Goal: Information Seeking & Learning: Find specific fact

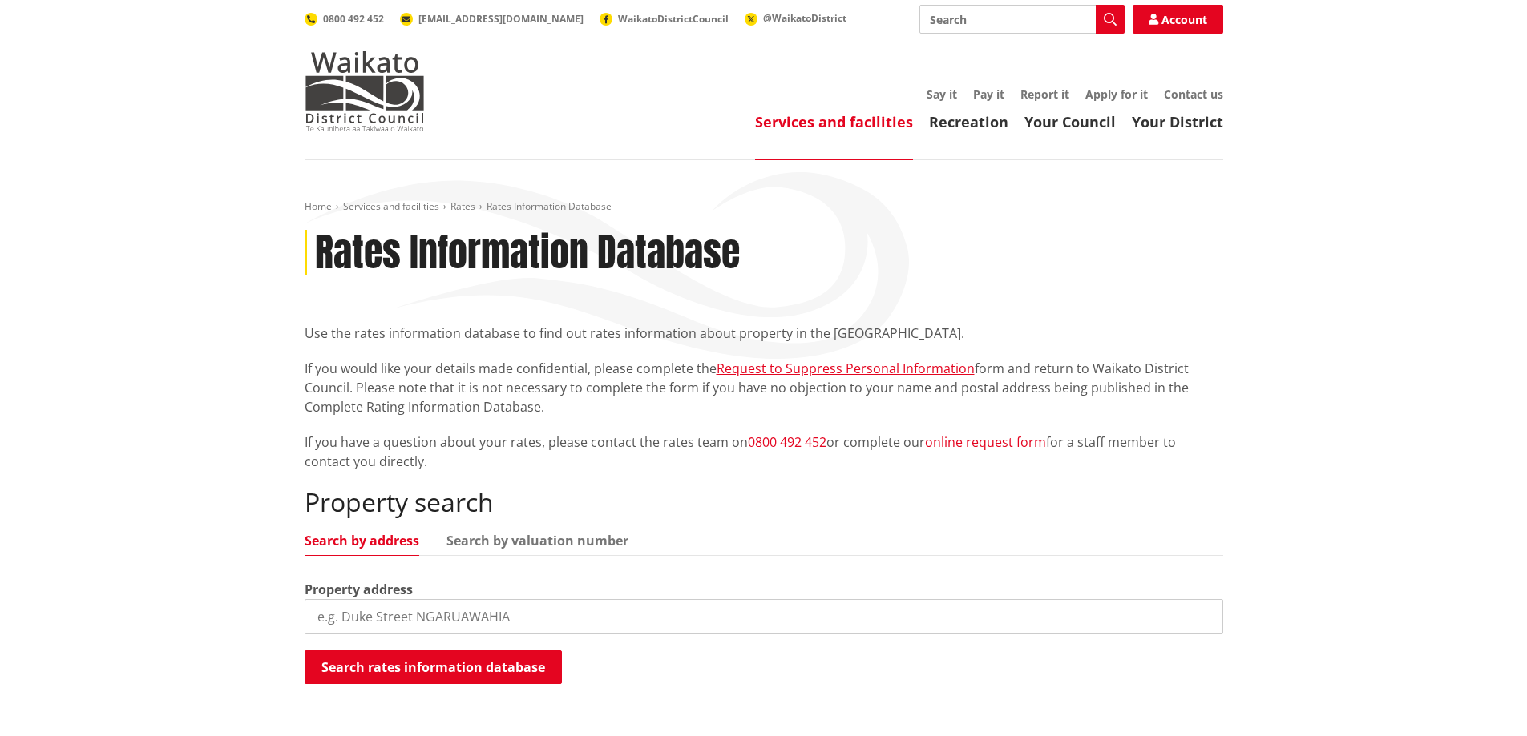
click at [453, 626] on input "search" at bounding box center [764, 616] width 918 height 35
click at [243, 475] on div "Home Services and facilities Rates Rates Information Database Rates Information…" at bounding box center [763, 463] width 1527 height 607
click at [425, 607] on input "search" at bounding box center [764, 616] width 918 height 35
type input "291 karakariki"
drag, startPoint x: 196, startPoint y: 434, endPoint x: 306, endPoint y: 362, distance: 131.4
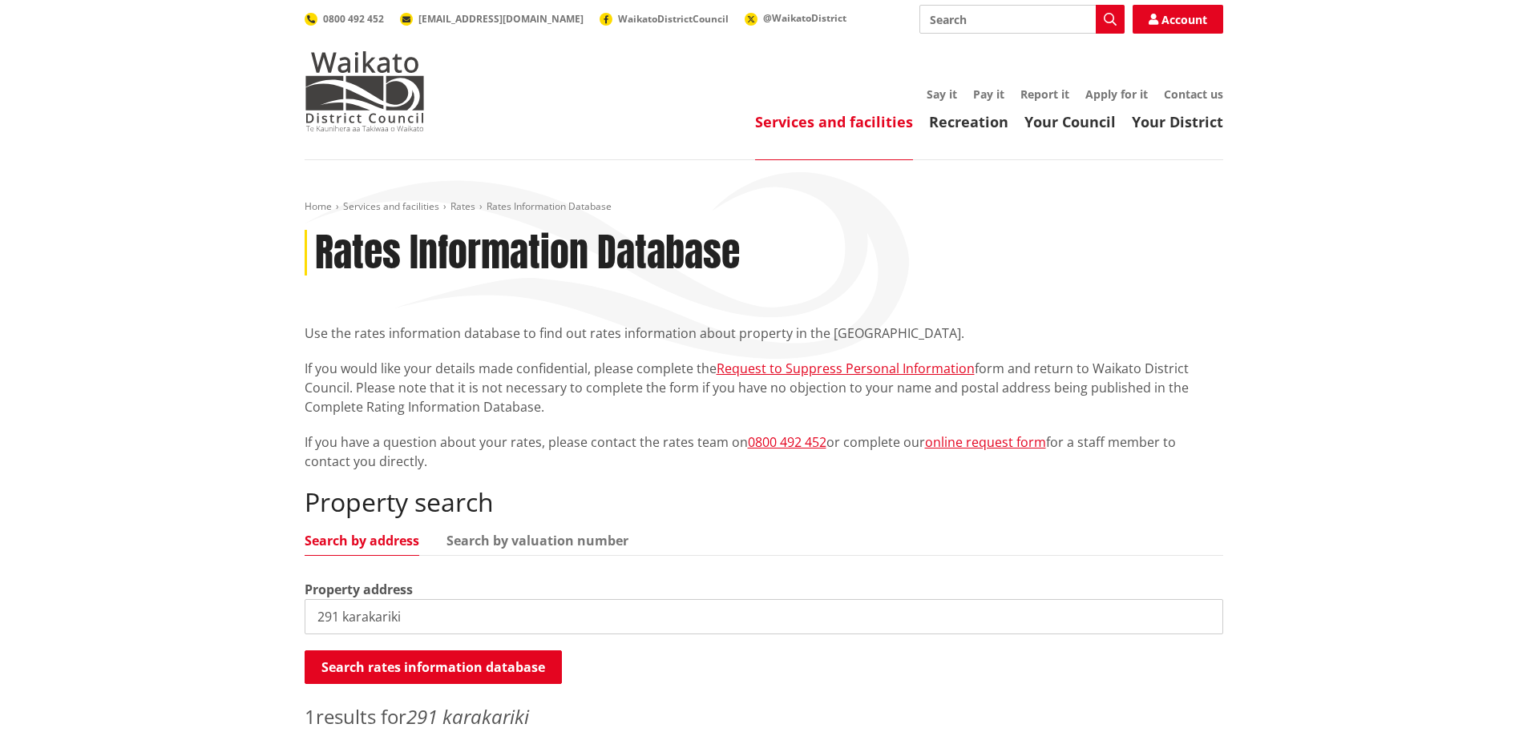
click at [196, 433] on div "Home Services and facilities Rates Rates Information Database Rates Information…" at bounding box center [763, 523] width 1527 height 726
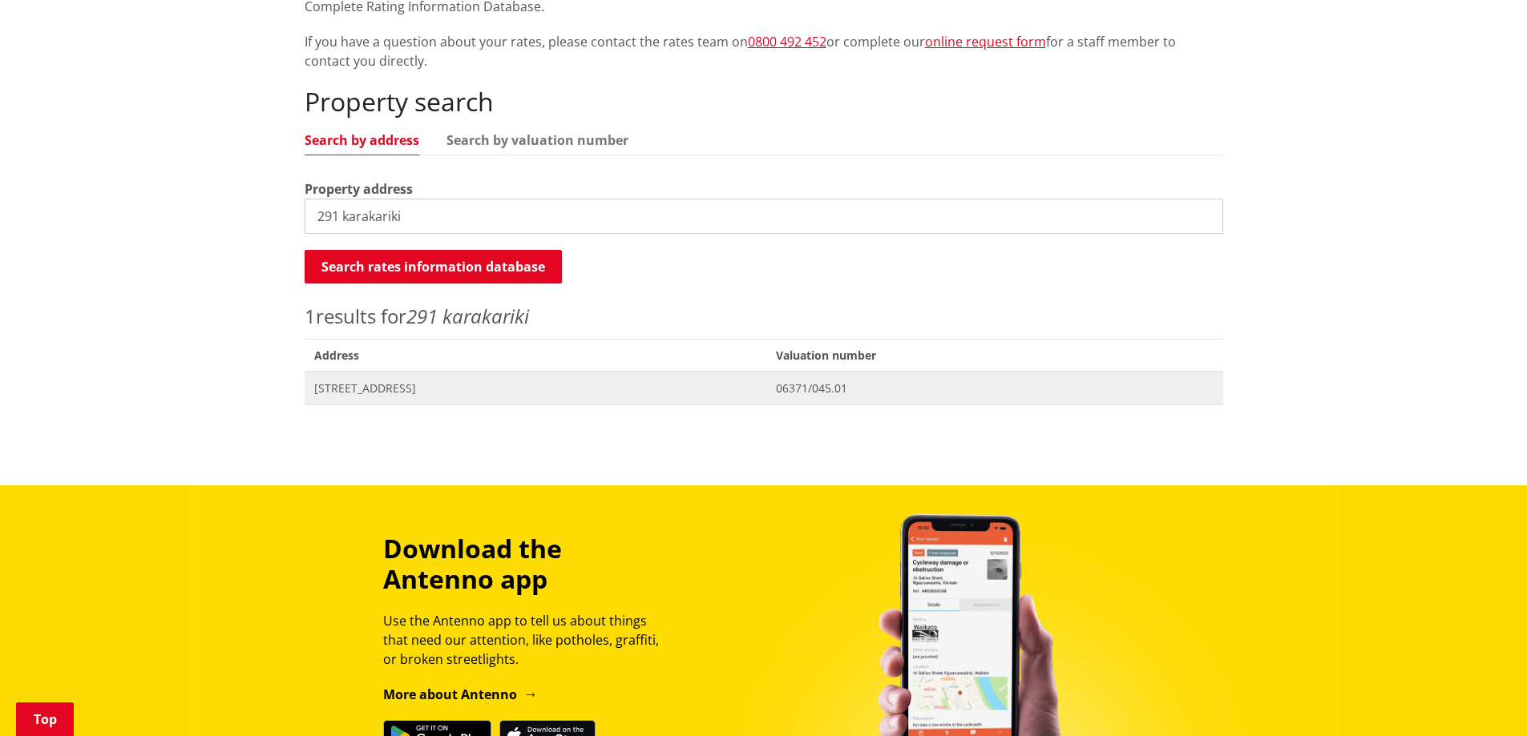
click at [404, 388] on span "[STREET_ADDRESS]" at bounding box center [535, 389] width 443 height 16
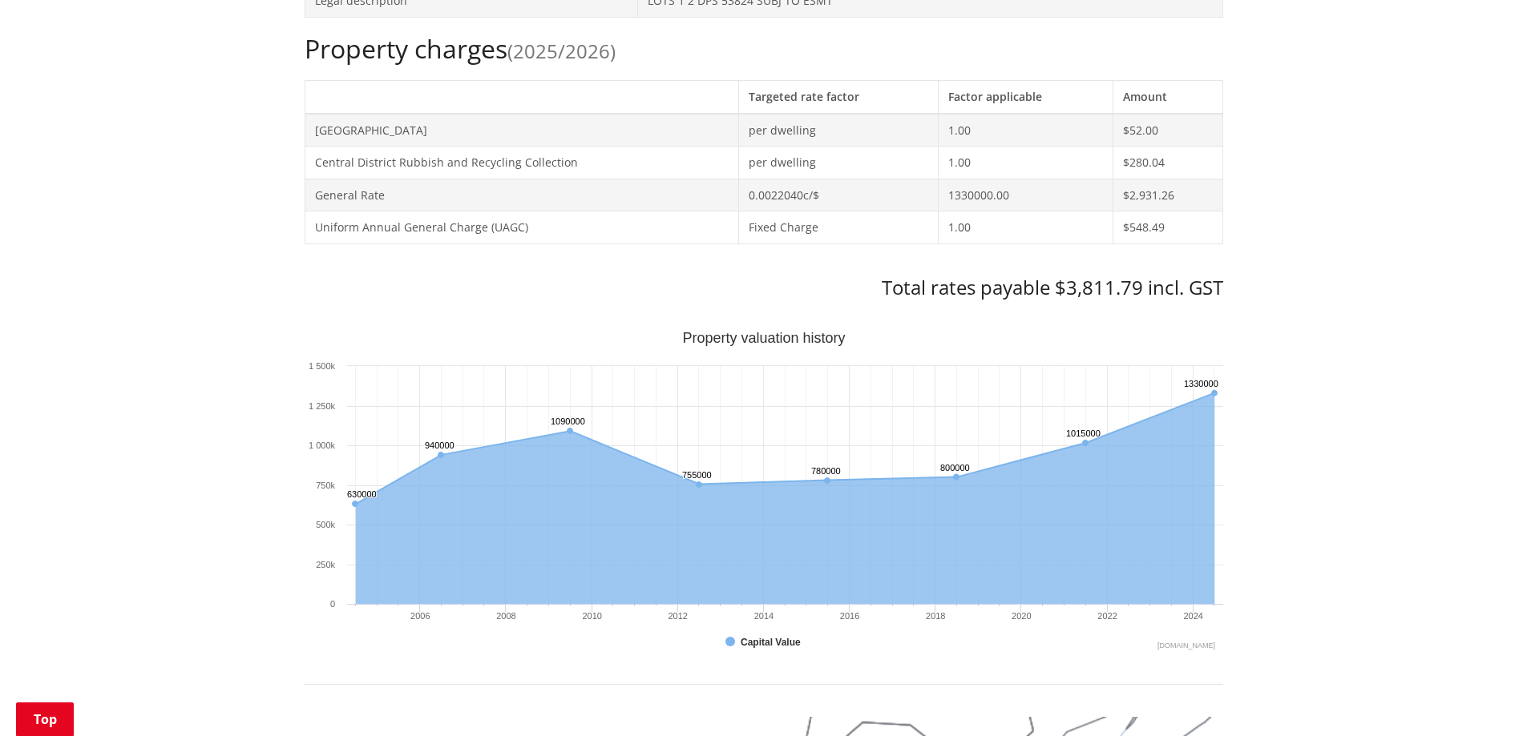
scroll to position [534, 0]
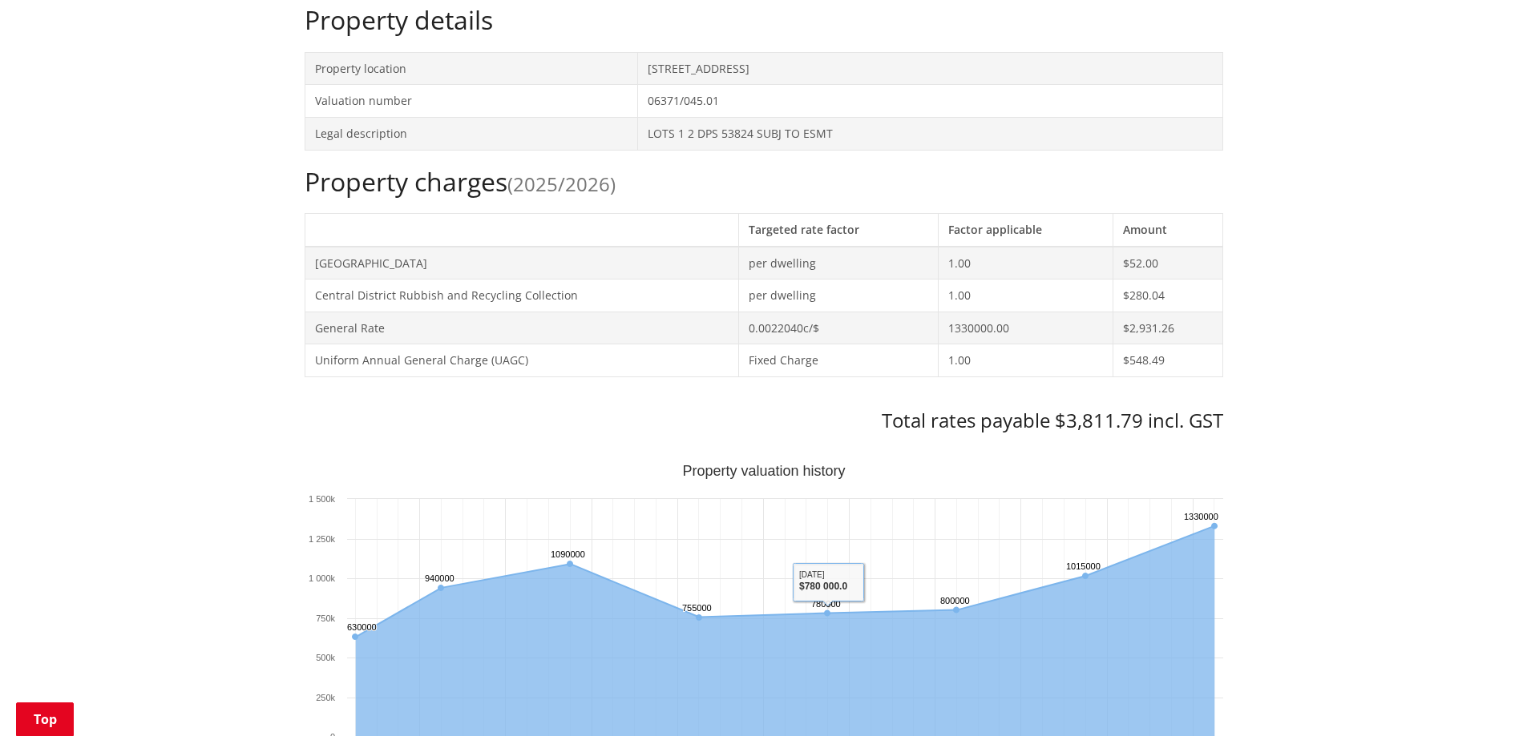
click at [1414, 390] on div "Home Services and facilities Rates Rates Information Database Rates Information…" at bounding box center [763, 683] width 1527 height 2115
click at [1434, 446] on div "Home Services and facilities Rates Rates Information Database Rates Information…" at bounding box center [763, 683] width 1527 height 2115
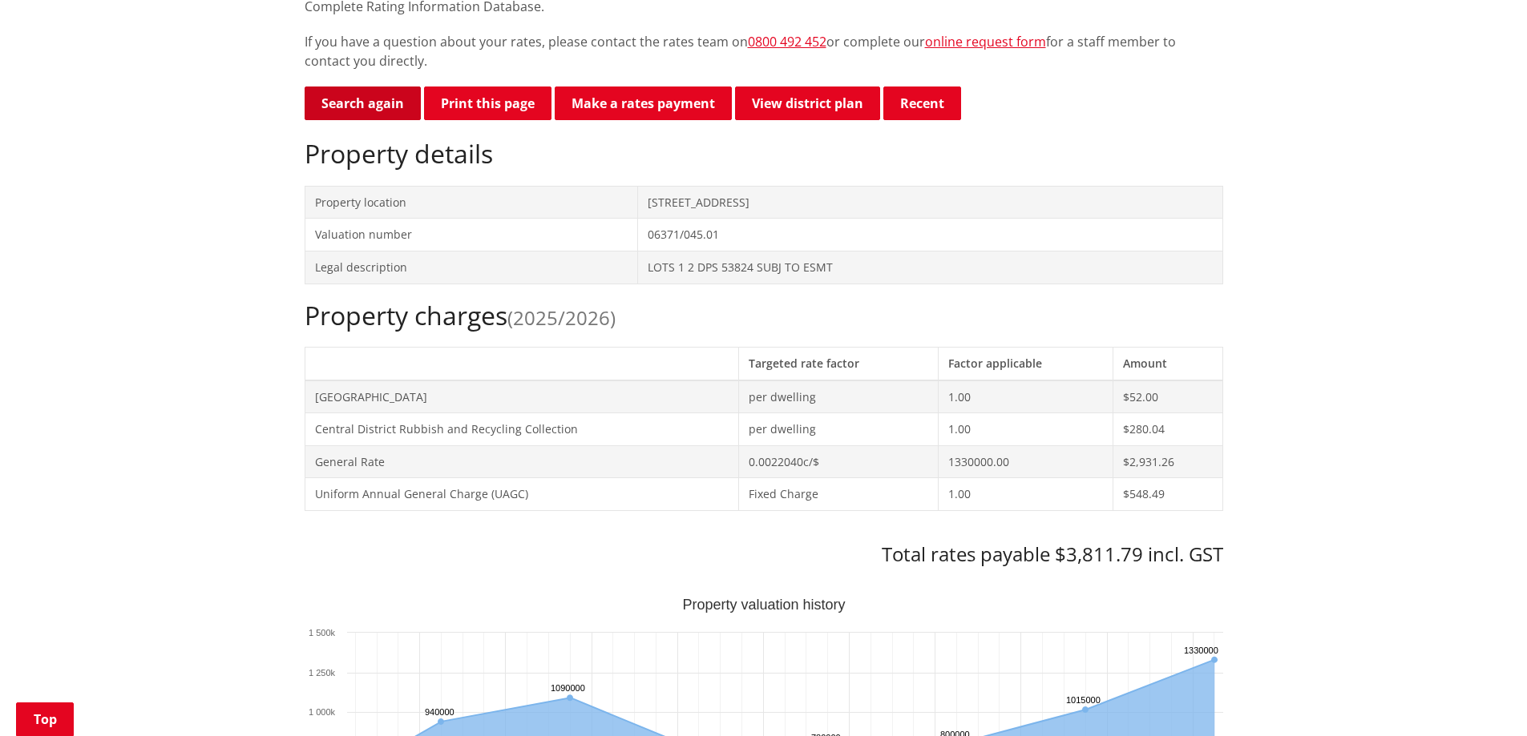
click at [361, 105] on link "Search again" at bounding box center [363, 104] width 116 height 34
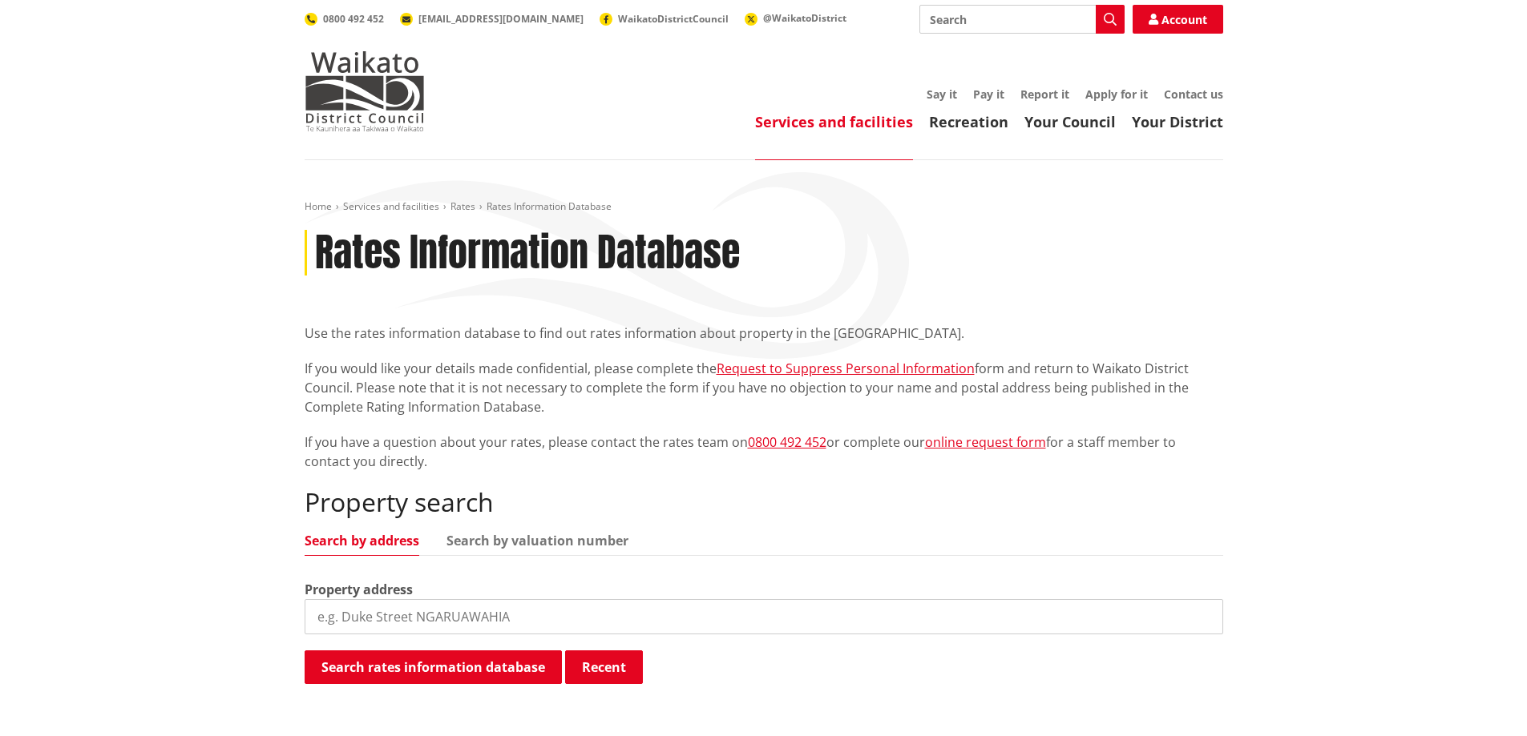
click at [471, 618] on input "search" at bounding box center [764, 616] width 918 height 35
click at [382, 618] on input "291 karakrariki" at bounding box center [764, 616] width 918 height 35
type input "291 karakariki"
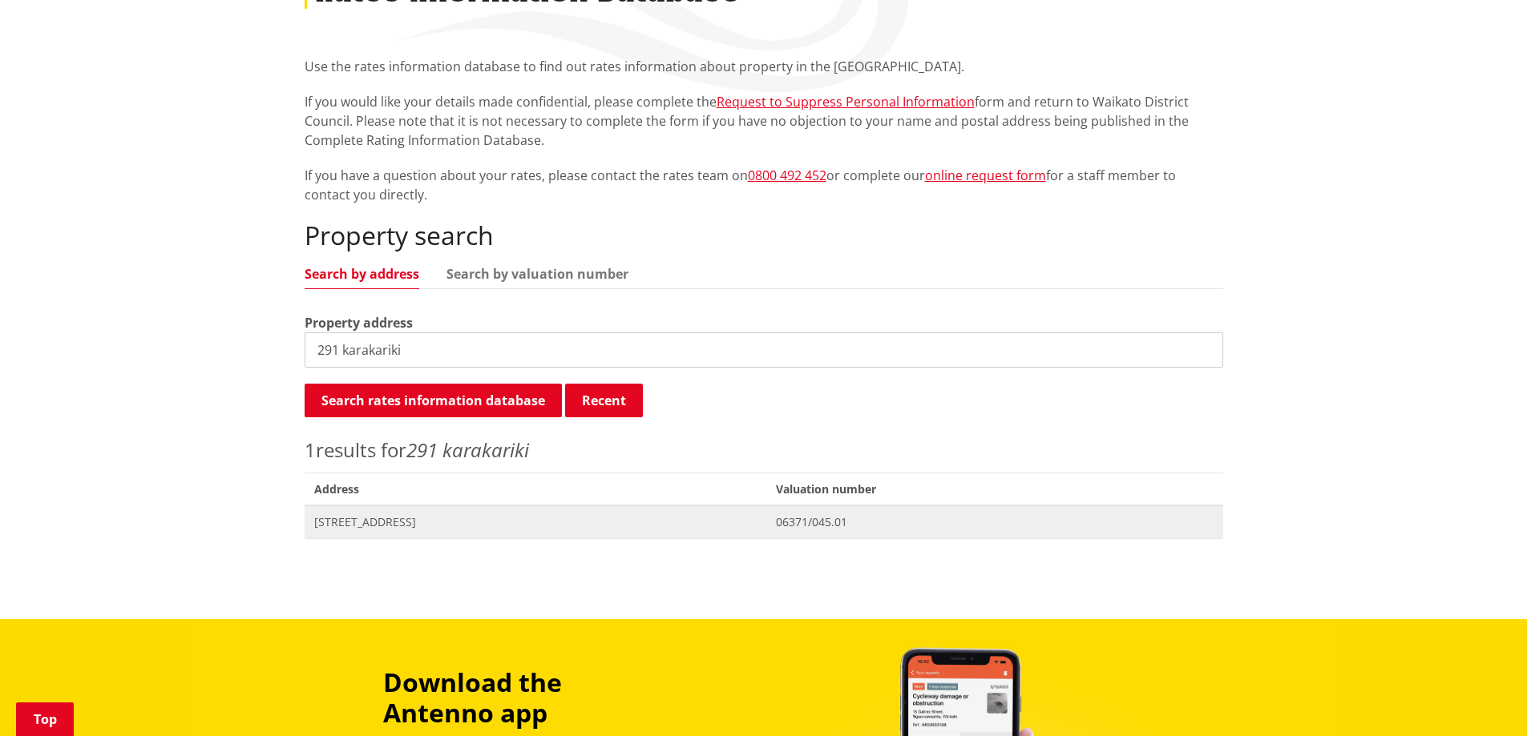
click at [433, 526] on span "[STREET_ADDRESS]" at bounding box center [535, 522] width 443 height 16
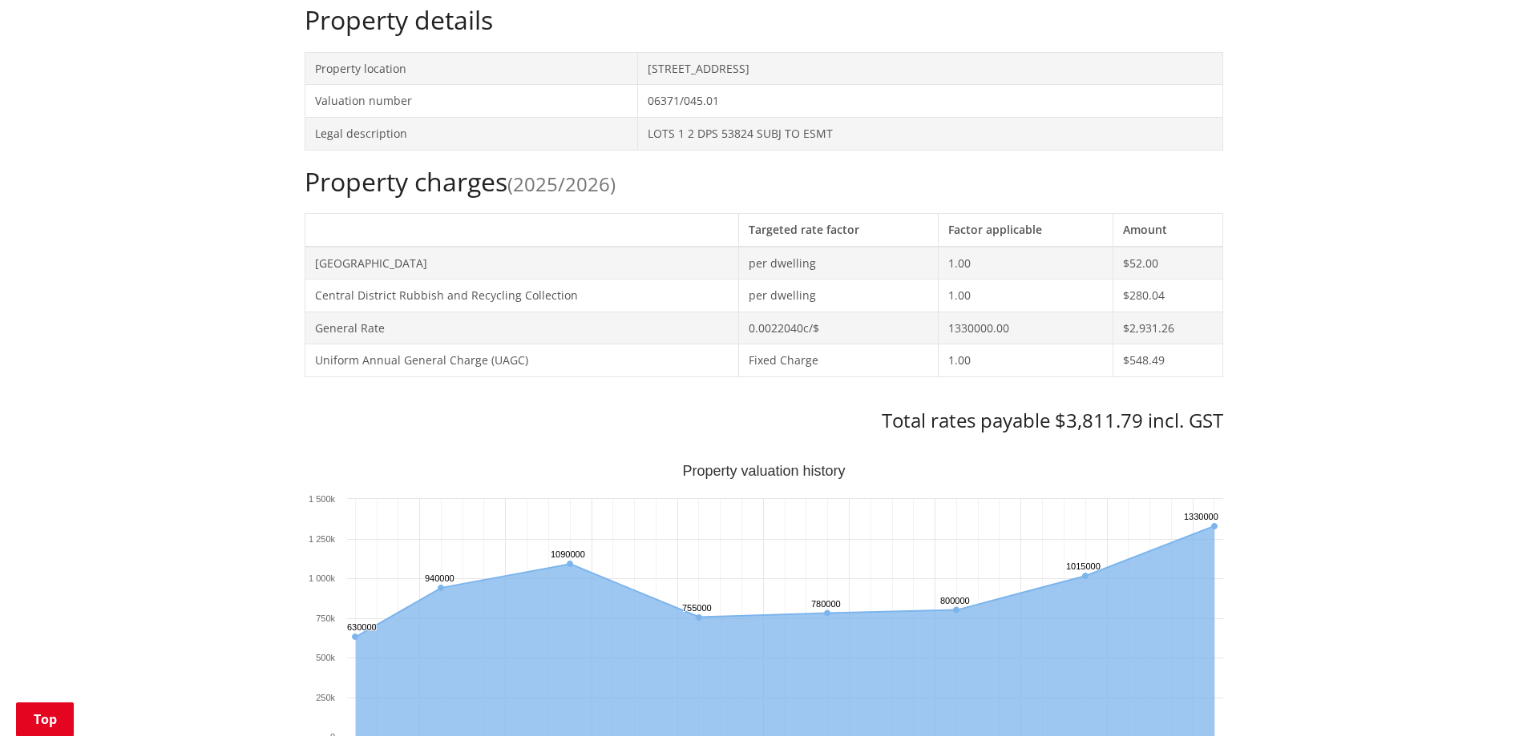
scroll to position [267, 0]
